Goal: Task Accomplishment & Management: Manage account settings

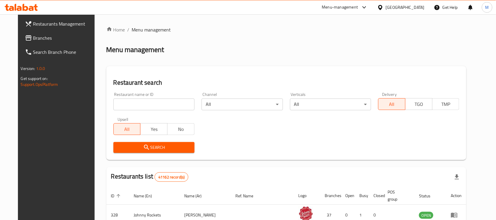
click at [279, 52] on div "Menu management" at bounding box center [286, 49] width 360 height 9
click at [396, 5] on div "[GEOGRAPHIC_DATA]" at bounding box center [405, 7] width 39 height 6
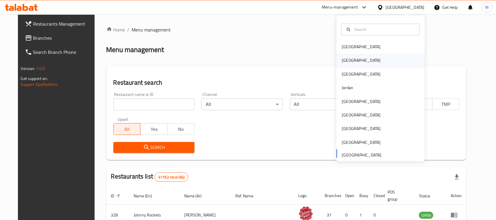
click at [353, 61] on div "[GEOGRAPHIC_DATA]" at bounding box center [381, 61] width 88 height 14
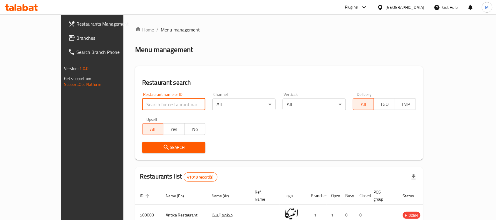
click at [152, 105] on input "search" at bounding box center [173, 104] width 63 height 12
paste input "677575"
type input "677575"
click button "Search" at bounding box center [173, 147] width 63 height 11
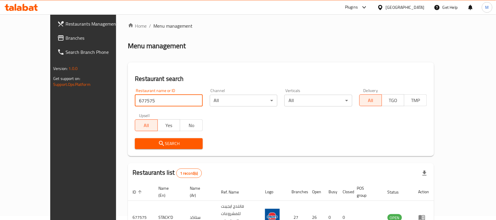
scroll to position [31, 0]
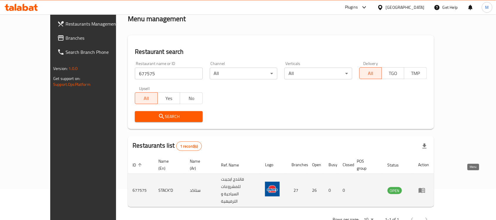
click at [425, 188] on icon "enhanced table" at bounding box center [422, 190] width 6 height 5
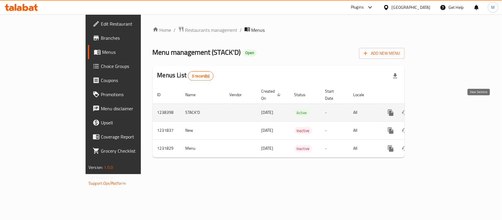
click at [436, 109] on icon "enhanced table" at bounding box center [432, 112] width 7 height 7
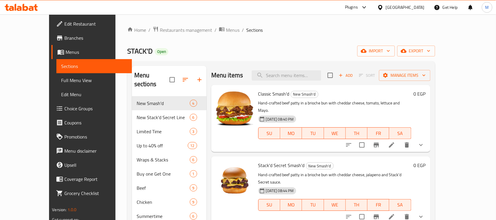
click at [287, 55] on div "STACK'D Open import export" at bounding box center [281, 51] width 308 height 11
click at [305, 74] on input "search" at bounding box center [286, 75] width 69 height 10
paste input "Stack’d Secret"
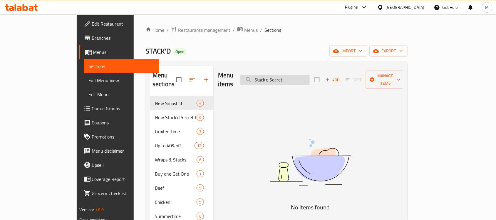
click at [296, 75] on input "Stack’d Secret" at bounding box center [274, 80] width 69 height 10
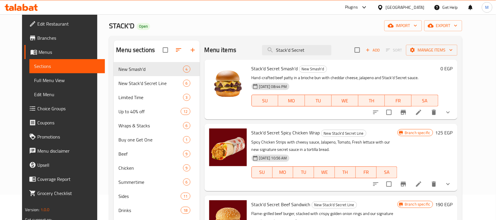
scroll to position [37, 0]
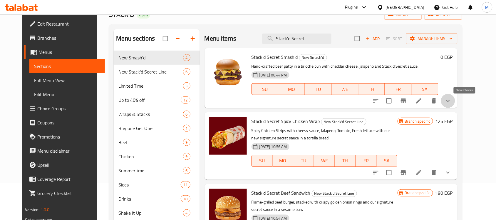
click at [452, 101] on icon "show more" at bounding box center [448, 100] width 7 height 7
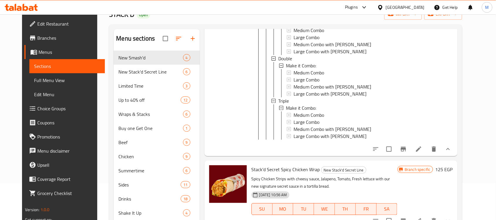
scroll to position [110, 0]
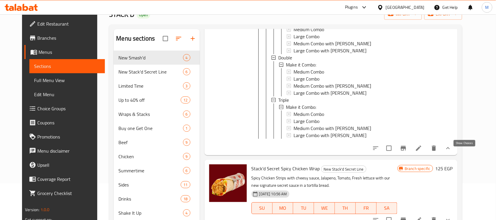
click at [452, 152] on icon "show more" at bounding box center [448, 148] width 7 height 7
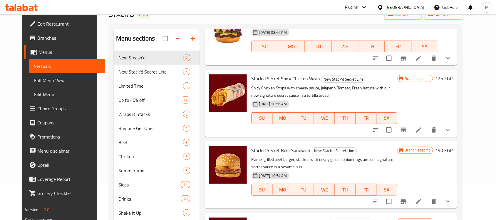
scroll to position [37, 0]
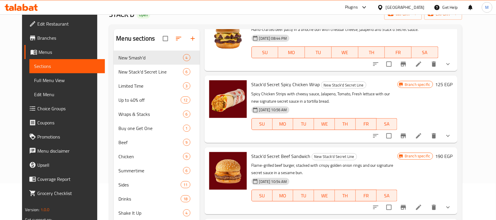
click at [322, 99] on p "Spicy Chicken Strips with cheesy sauce, Jalapeno, Tomato, Fresh lettuce with ou…" at bounding box center [324, 97] width 146 height 15
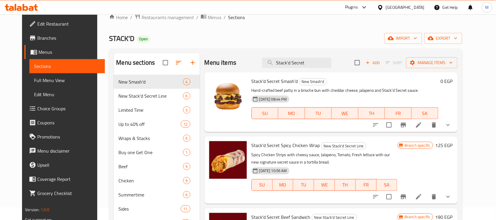
scroll to position [0, 0]
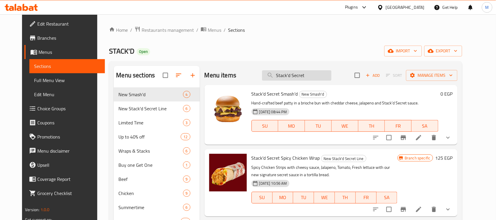
click at [302, 77] on input "Stack'd Secret" at bounding box center [296, 75] width 69 height 10
paste input "Mushroom N Swiss"
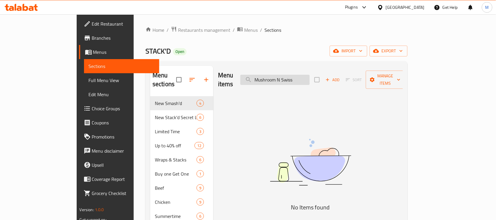
click at [308, 76] on input "Mushroom N Swiss" at bounding box center [274, 80] width 69 height 10
drag, startPoint x: 308, startPoint y: 76, endPoint x: 288, endPoint y: 76, distance: 20.0
click at [288, 76] on input "Mushroom N Swiss" at bounding box center [274, 80] width 69 height 10
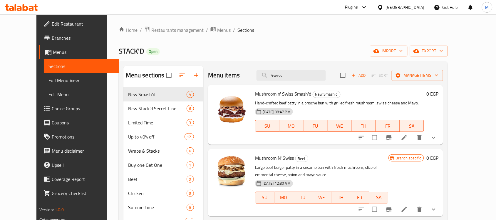
scroll to position [37, 0]
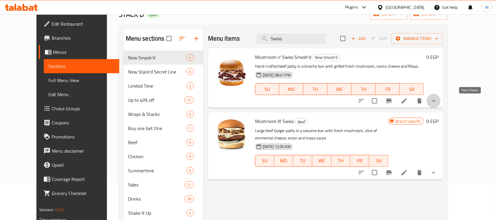
click at [437, 104] on icon "show more" at bounding box center [433, 100] width 7 height 7
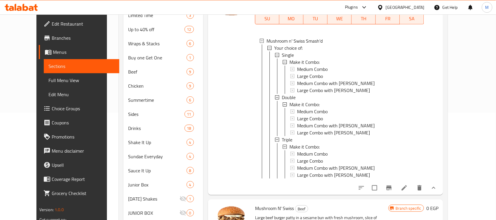
scroll to position [110, 0]
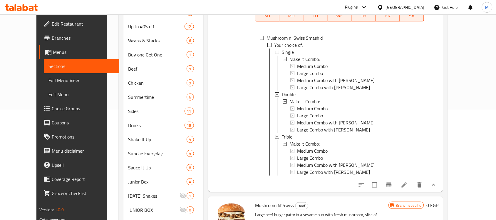
click at [203, 93] on div "Menu items Swiss Add Sort Manage items Mushroom n' Swiss Smash'd New Smash'd Ha…" at bounding box center [323, 123] width 240 height 334
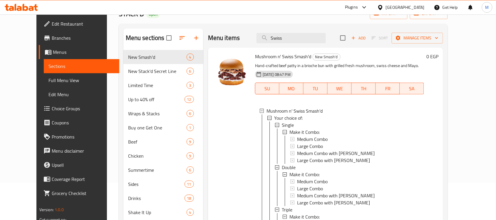
scroll to position [0, 0]
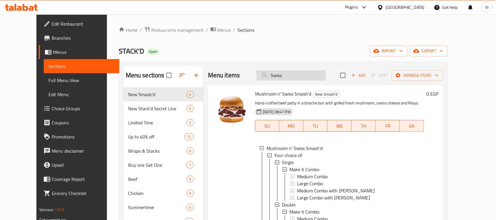
click at [300, 73] on input "Swiss" at bounding box center [290, 75] width 69 height 10
paste input "Tasty"
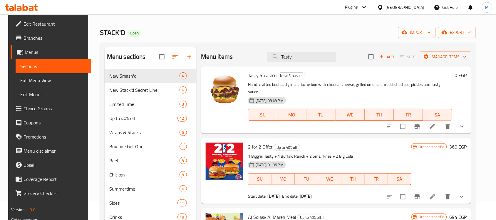
scroll to position [37, 0]
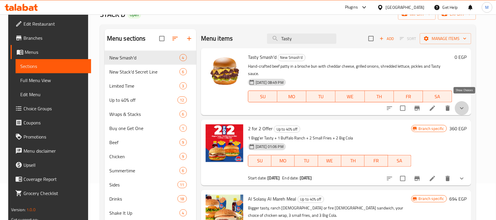
click at [465, 105] on icon "show more" at bounding box center [461, 108] width 7 height 7
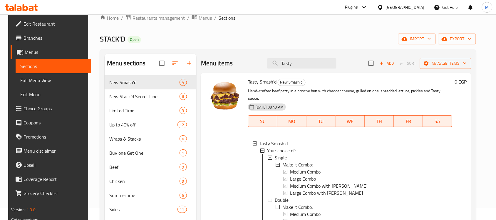
scroll to position [0, 0]
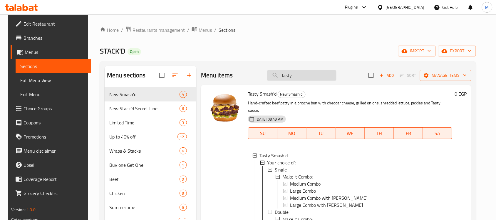
click at [306, 76] on input "Tasty" at bounding box center [301, 75] width 69 height 10
paste input "Classic"
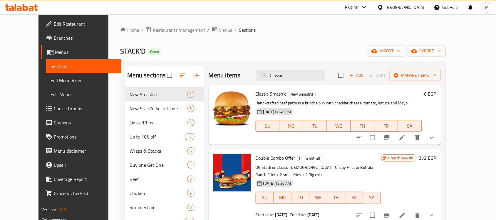
scroll to position [37, 0]
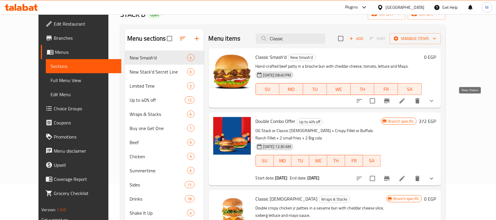
click at [435, 101] on icon "show more" at bounding box center [431, 100] width 7 height 7
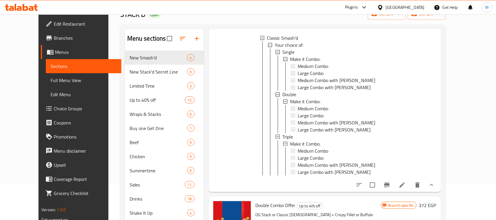
scroll to position [0, 0]
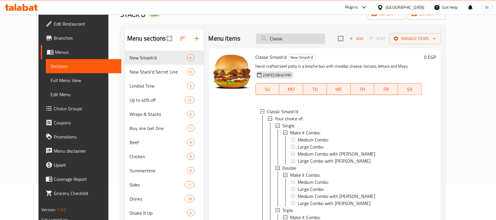
click at [306, 39] on input "Classic" at bounding box center [290, 38] width 69 height 10
paste input "Fries"
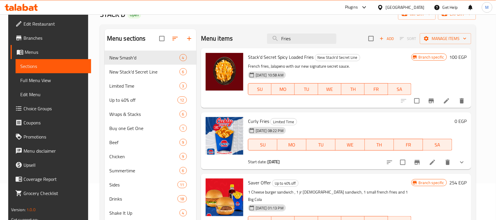
click at [465, 162] on icon "show more" at bounding box center [461, 162] width 7 height 7
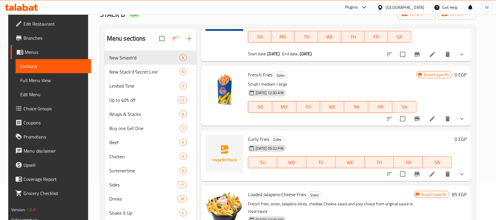
scroll to position [955, 0]
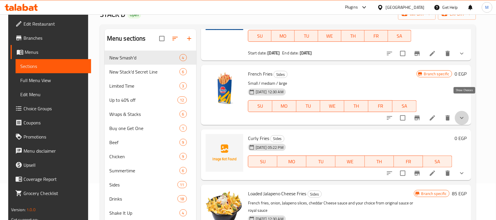
click at [465, 114] on icon "show more" at bounding box center [461, 117] width 7 height 7
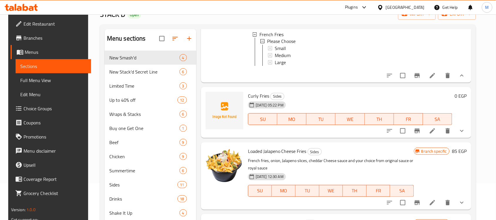
scroll to position [1065, 0]
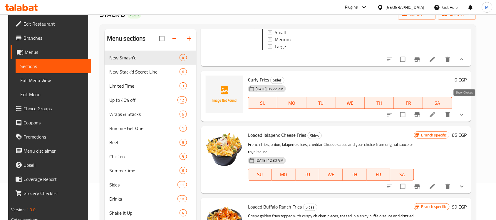
click at [464, 114] on icon "show more" at bounding box center [462, 115] width 4 height 2
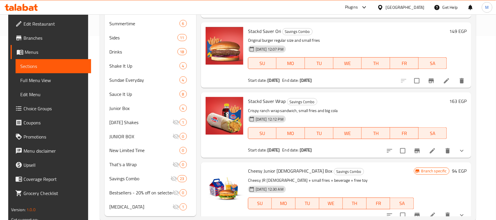
scroll to position [196, 0]
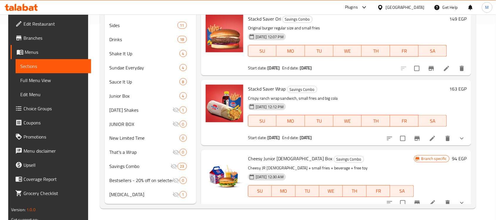
click at [476, 89] on div "Menu sections New Smash'd 4 New Stack'd Secret Line 6 Limited Time 3 Up to 40% …" at bounding box center [288, 36] width 376 height 343
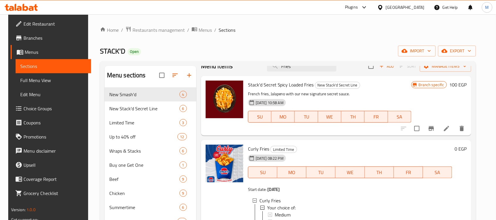
scroll to position [0, 0]
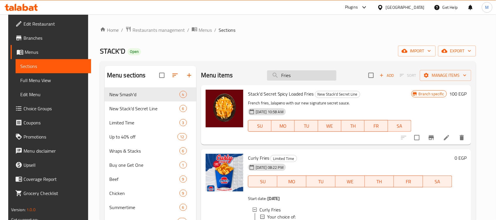
click at [298, 73] on input "Fries" at bounding box center [301, 75] width 69 height 10
paste input "V7"
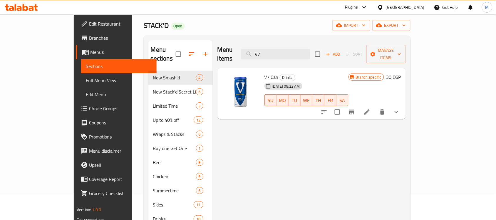
scroll to position [37, 0]
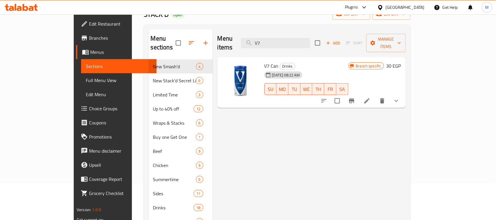
click at [400, 97] on icon "show more" at bounding box center [396, 100] width 7 height 7
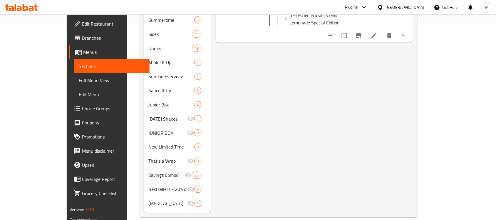
scroll to position [0, 0]
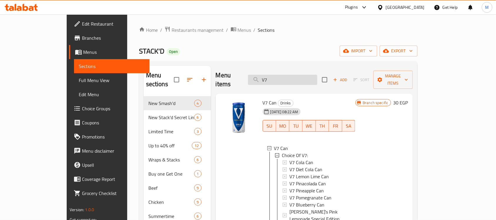
click at [305, 75] on input "V7" at bounding box center [282, 80] width 69 height 10
paste input "Milkshake"
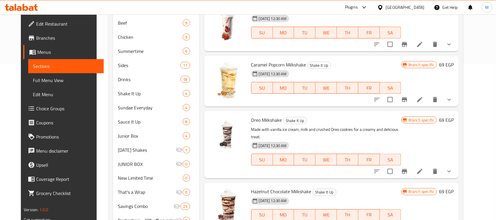
scroll to position [196, 0]
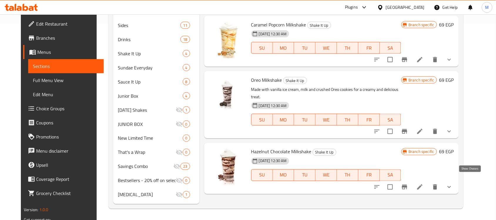
type input "Milkshake"
click at [451, 186] on icon "show more" at bounding box center [449, 187] width 4 height 2
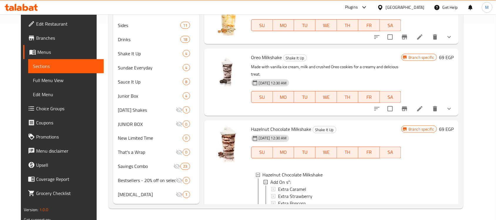
scroll to position [61, 0]
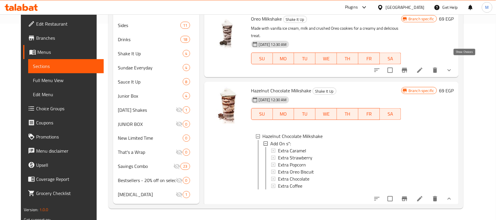
click at [453, 67] on icon "show more" at bounding box center [449, 70] width 7 height 7
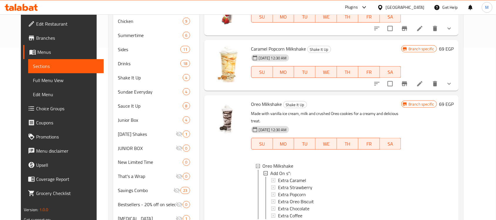
scroll to position [159, 0]
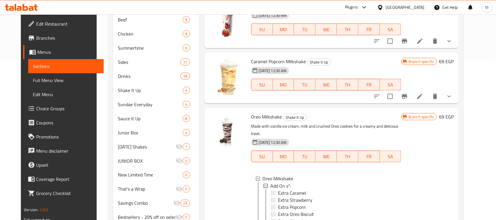
click at [453, 94] on icon "show more" at bounding box center [449, 96] width 7 height 7
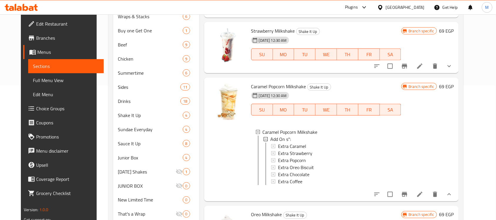
scroll to position [123, 0]
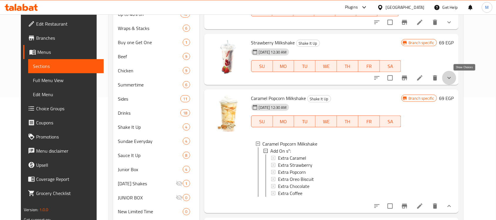
click at [453, 80] on icon "show more" at bounding box center [449, 77] width 7 height 7
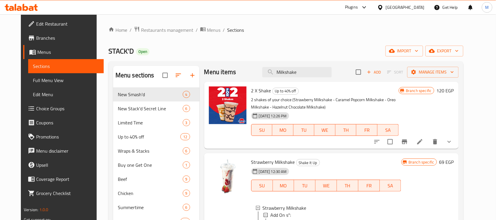
scroll to position [0, 0]
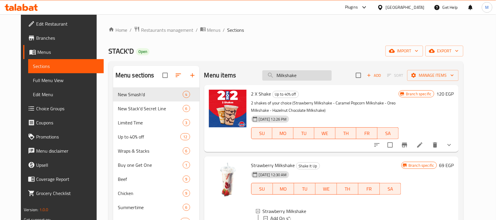
click at [301, 77] on input "Milkshake" at bounding box center [296, 75] width 69 height 10
click at [309, 44] on div "Home / Restaurants management / Menus / Sections STACK'D Open import export Men…" at bounding box center [285, 215] width 355 height 378
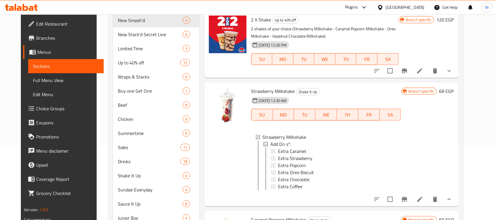
scroll to position [147, 0]
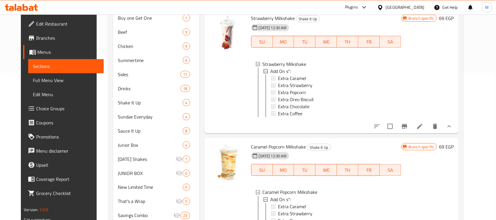
click at [447, 76] on div "Branch specific 69 EGP" at bounding box center [427, 71] width 53 height 115
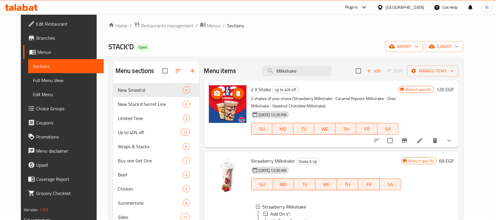
scroll to position [0, 0]
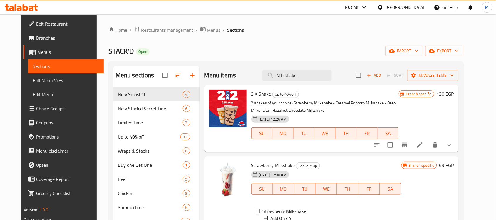
click at [280, 42] on div "Home / Restaurants management / Menus / Sections STACK'D Open import export Men…" at bounding box center [285, 215] width 355 height 378
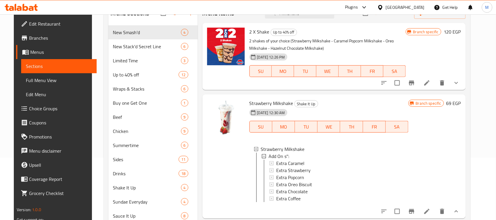
scroll to position [49, 0]
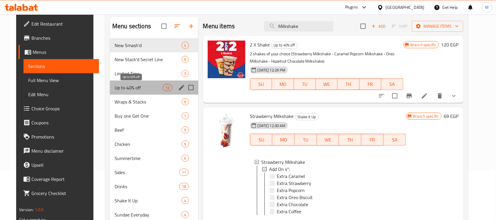
click at [131, 89] on span "Up to 40% off" at bounding box center [139, 87] width 48 height 7
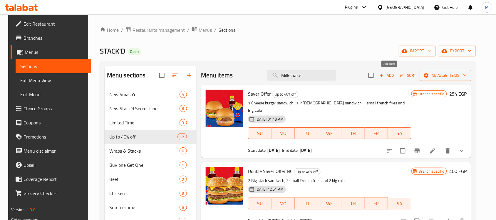
click at [388, 76] on span "Add" at bounding box center [387, 75] width 16 height 7
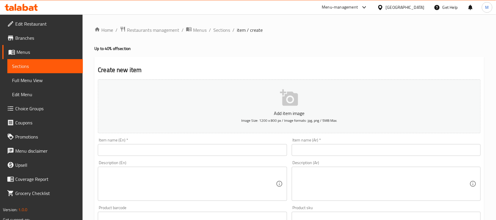
click at [358, 6] on div "Menu-management" at bounding box center [340, 7] width 36 height 7
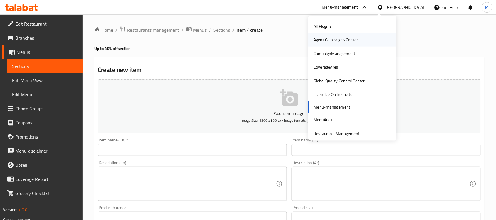
click at [337, 38] on div "Agent Campaigns Center" at bounding box center [335, 39] width 44 height 6
